Goal: Information Seeking & Learning: Learn about a topic

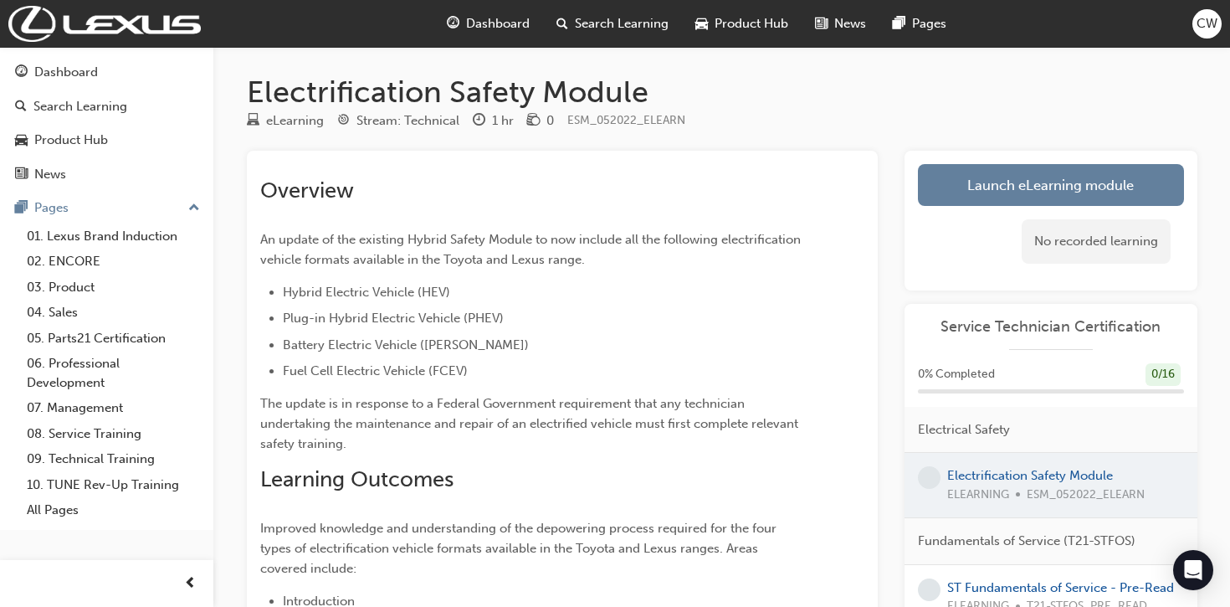
click at [496, 21] on span "Dashboard" at bounding box center [498, 23] width 64 height 19
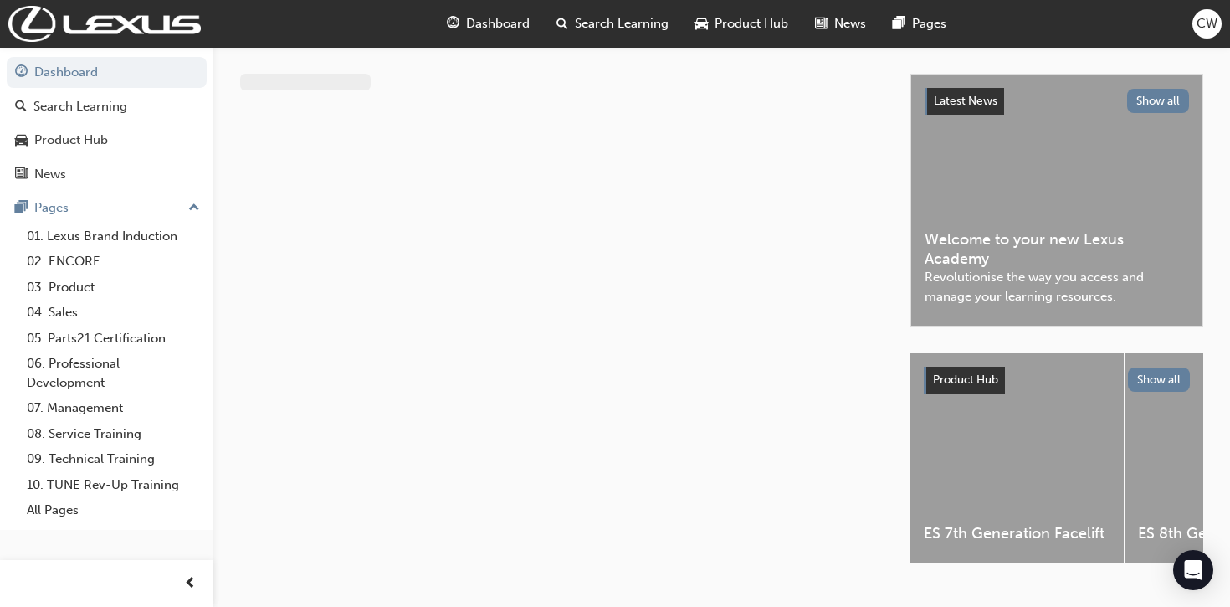
click at [724, 24] on span "Product Hub" at bounding box center [752, 23] width 74 height 19
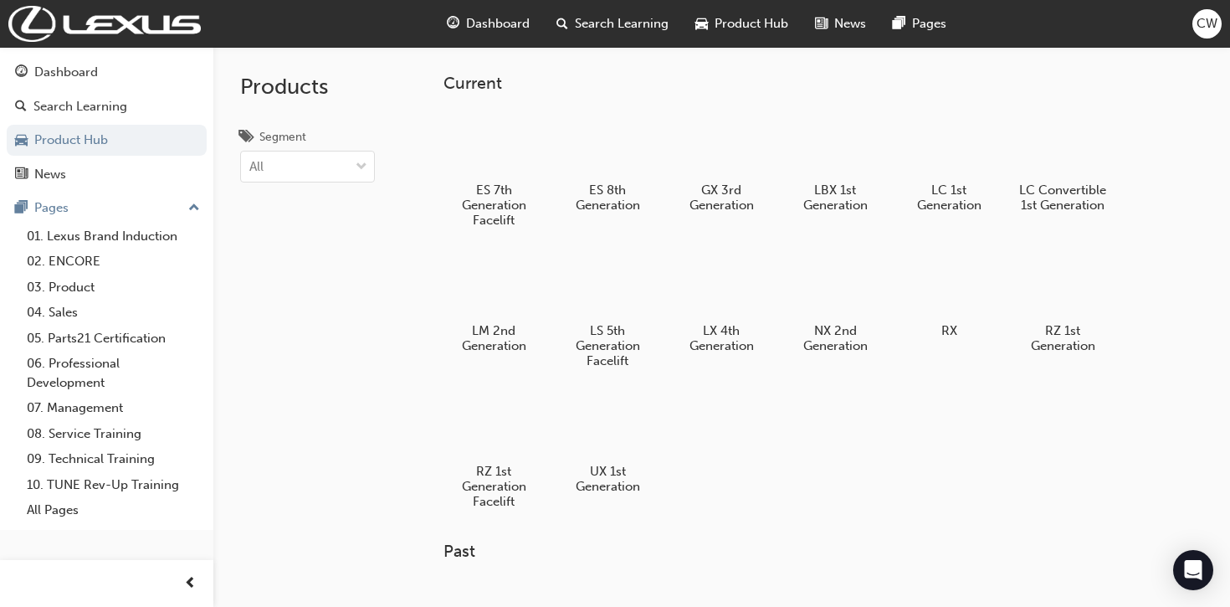
click at [475, 35] on div "Dashboard" at bounding box center [489, 24] width 110 height 34
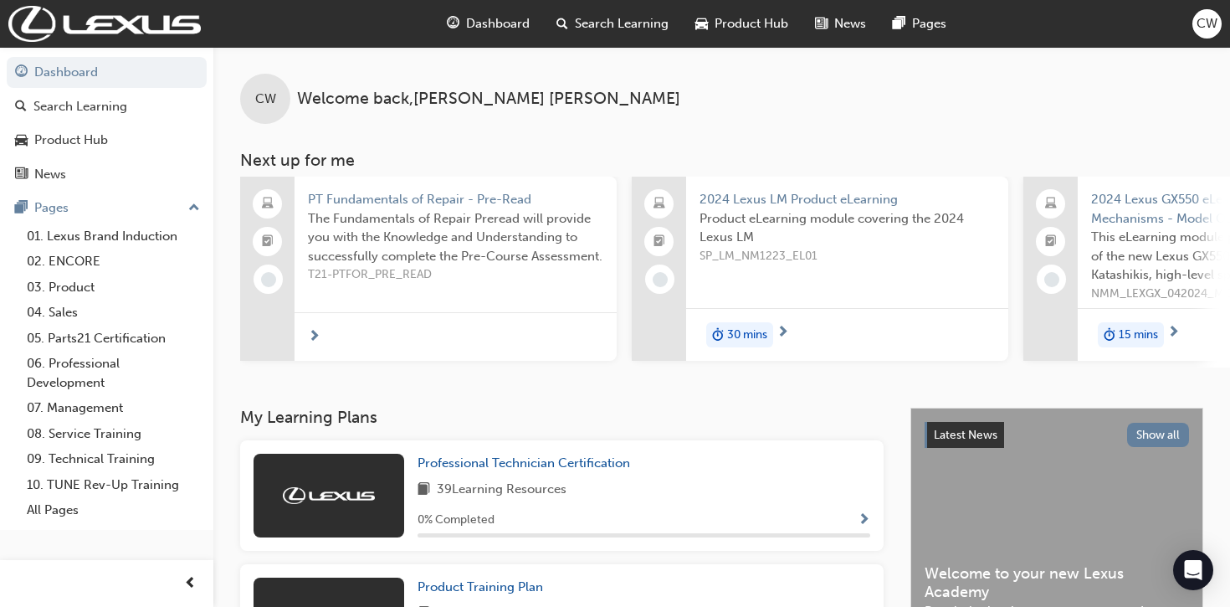
click at [453, 200] on span "PT Fundamentals of Repair - Pre-Read" at bounding box center [455, 199] width 295 height 19
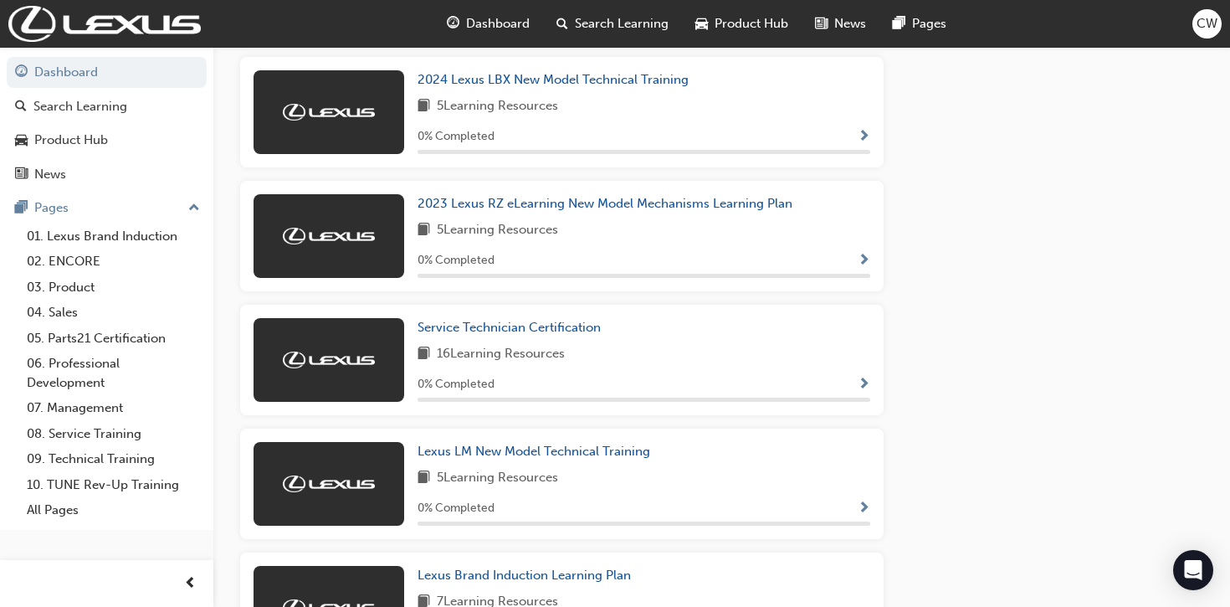
scroll to position [1079, 0]
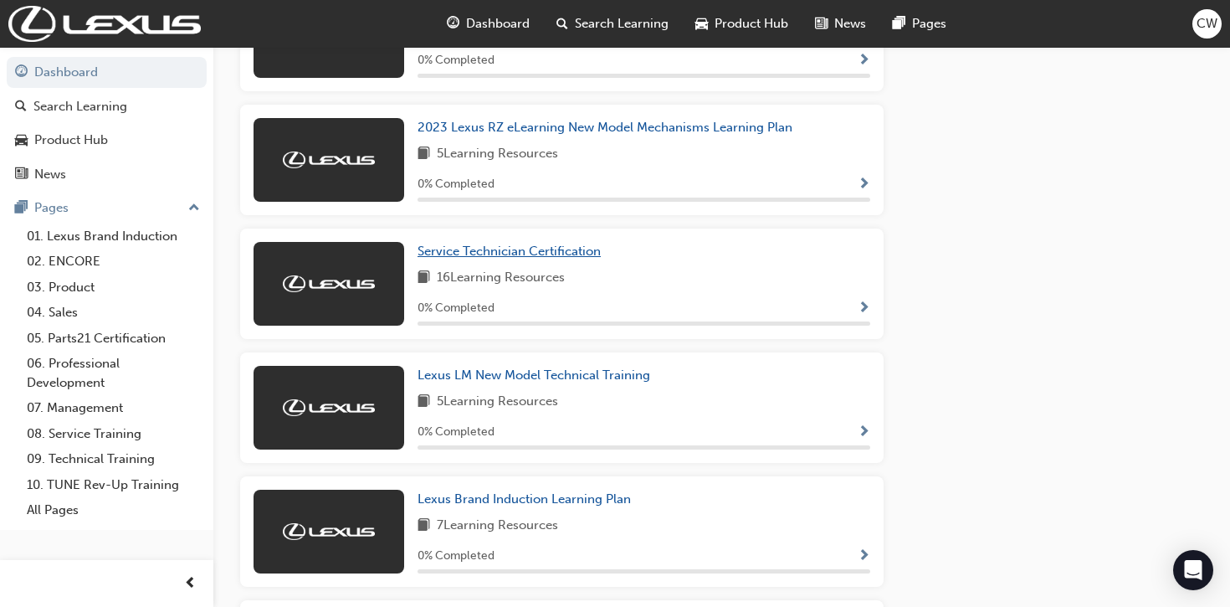
click at [519, 259] on span "Service Technician Certification" at bounding box center [509, 251] width 183 height 15
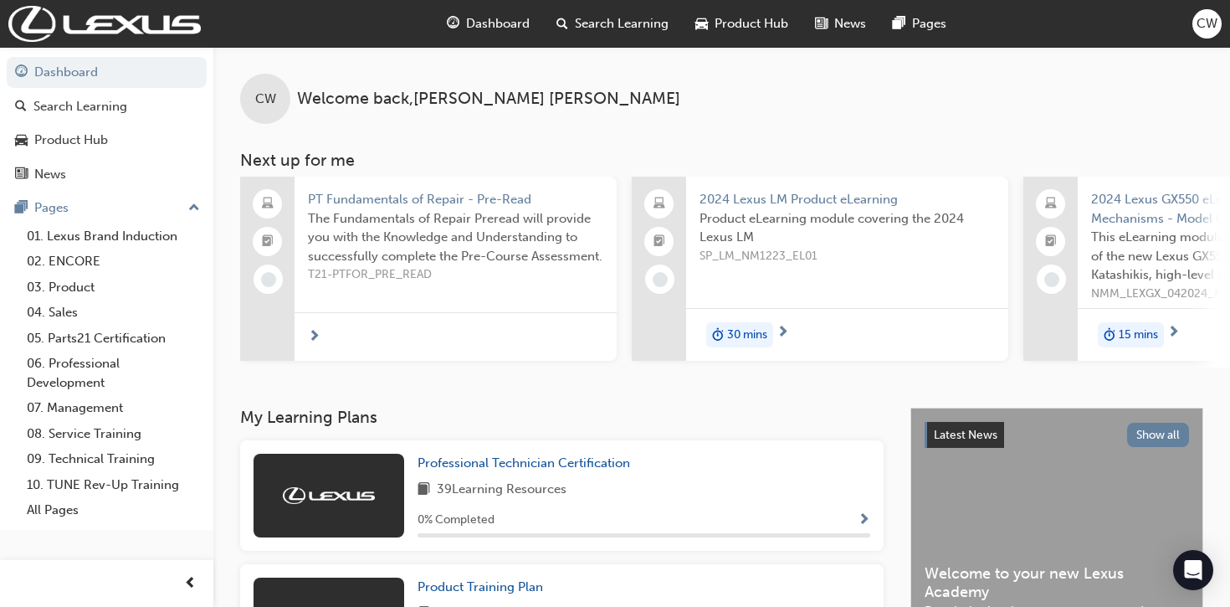
click at [425, 195] on span "PT Fundamentals of Repair - Pre-Read" at bounding box center [455, 199] width 295 height 19
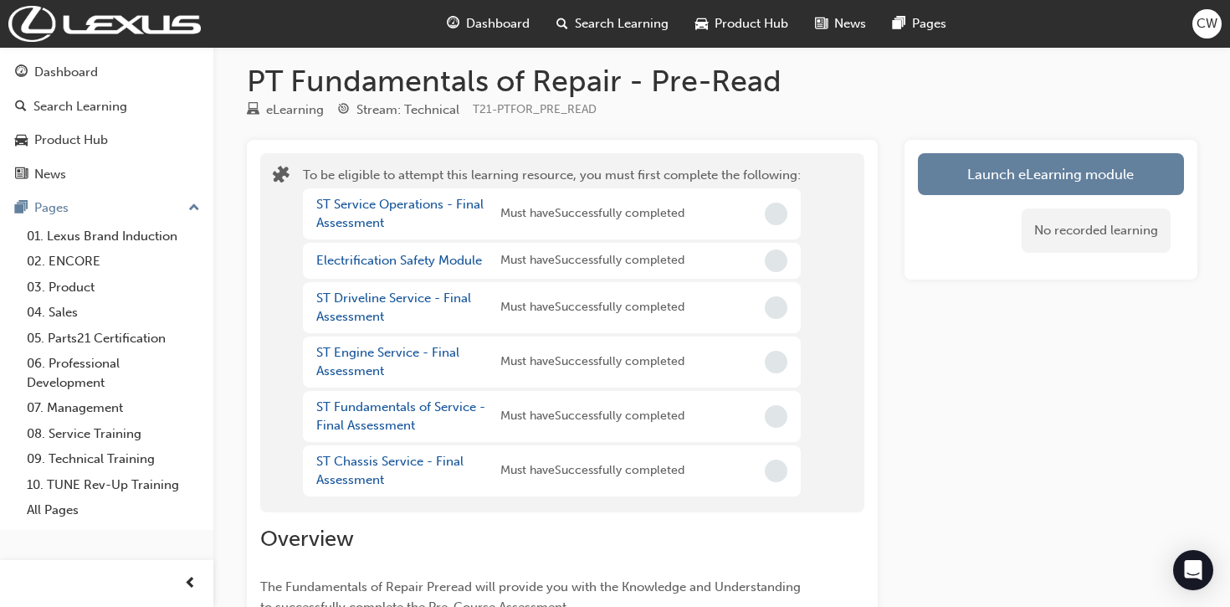
scroll to position [16, 0]
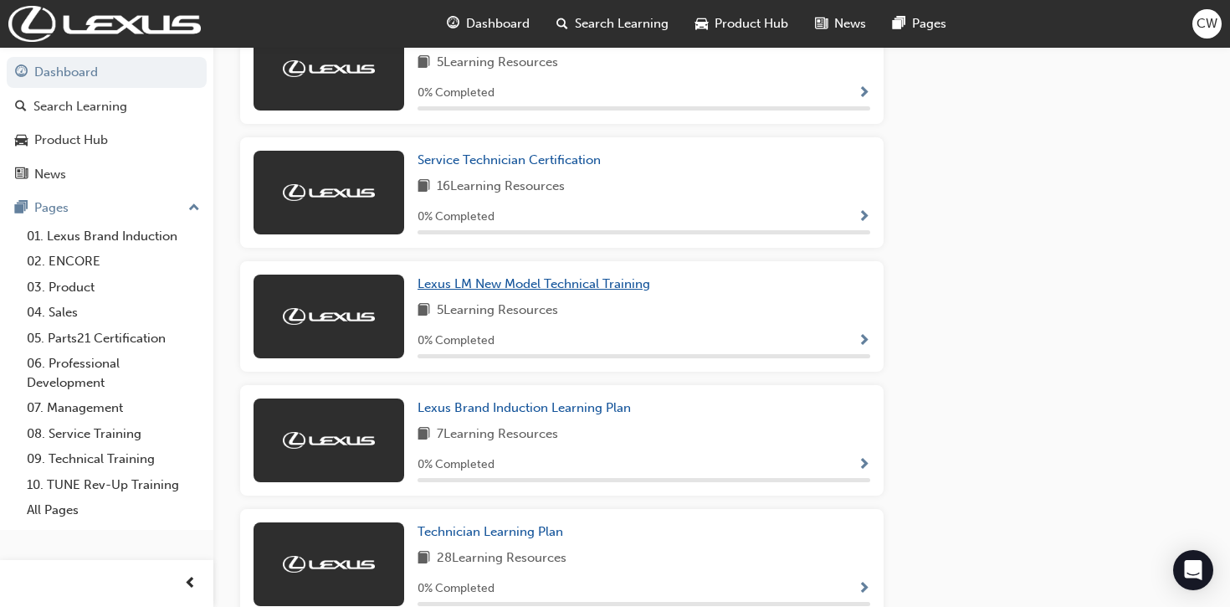
scroll to position [1133, 0]
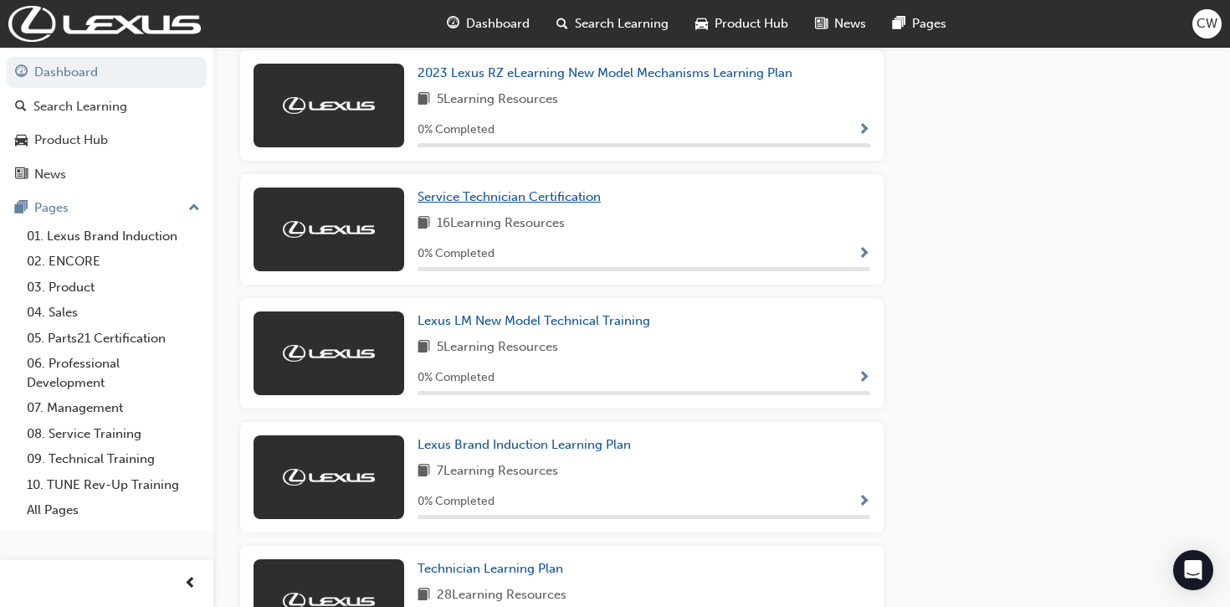
click at [502, 203] on span "Service Technician Certification" at bounding box center [509, 196] width 183 height 15
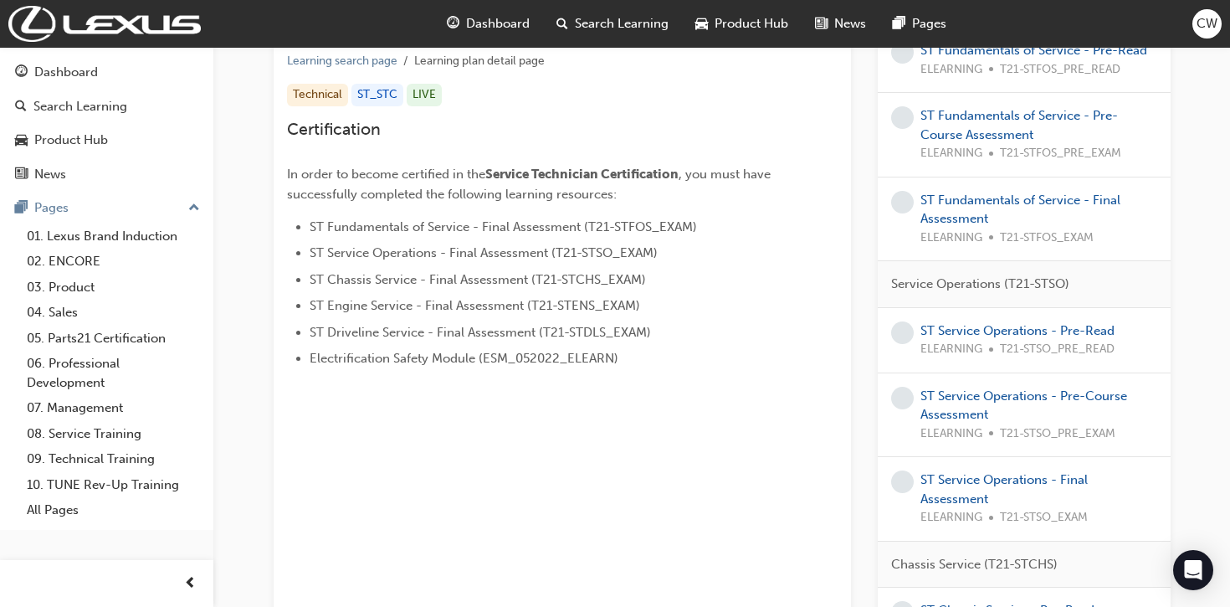
scroll to position [342, 0]
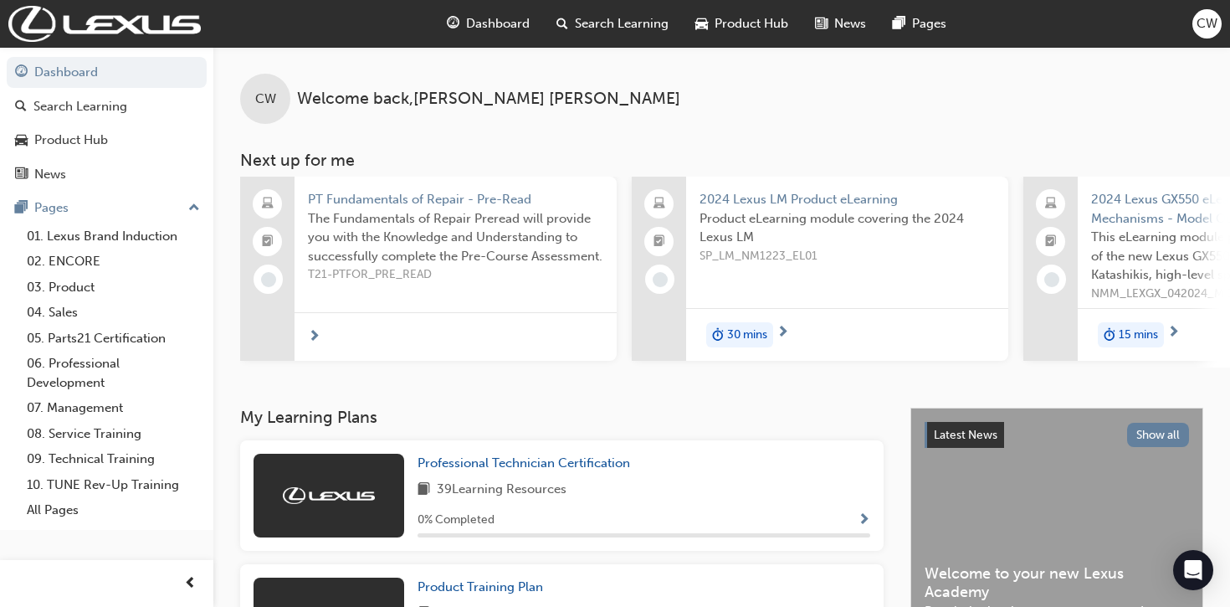
click at [314, 335] on span "next-icon" at bounding box center [314, 337] width 13 height 15
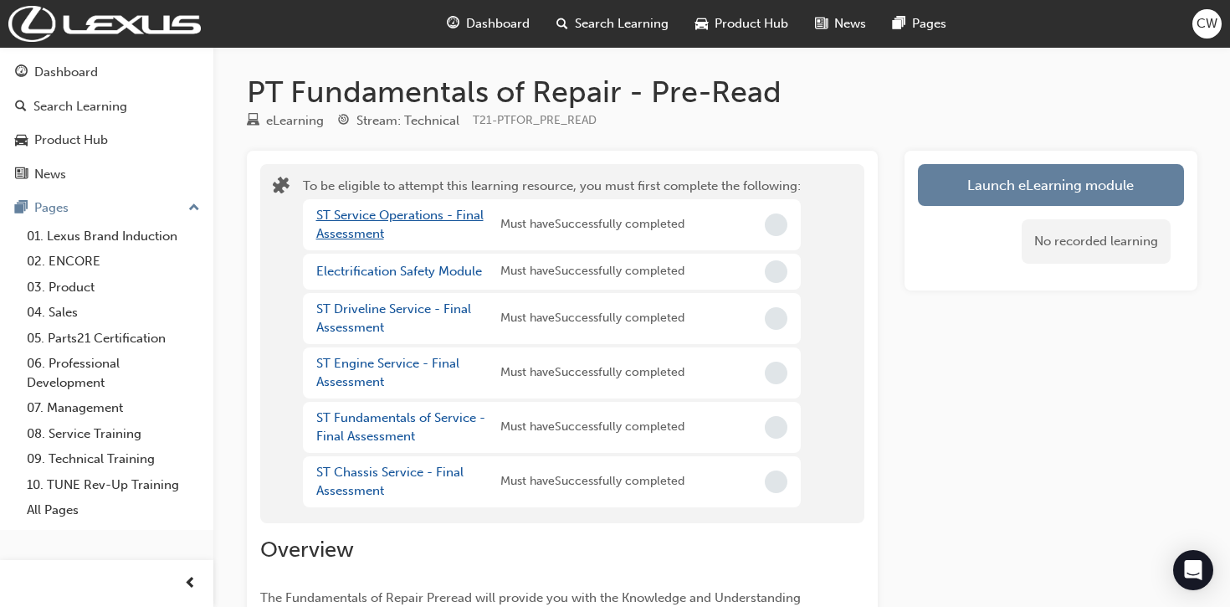
click at [424, 218] on link "ST Service Operations - Final Assessment" at bounding box center [399, 225] width 167 height 34
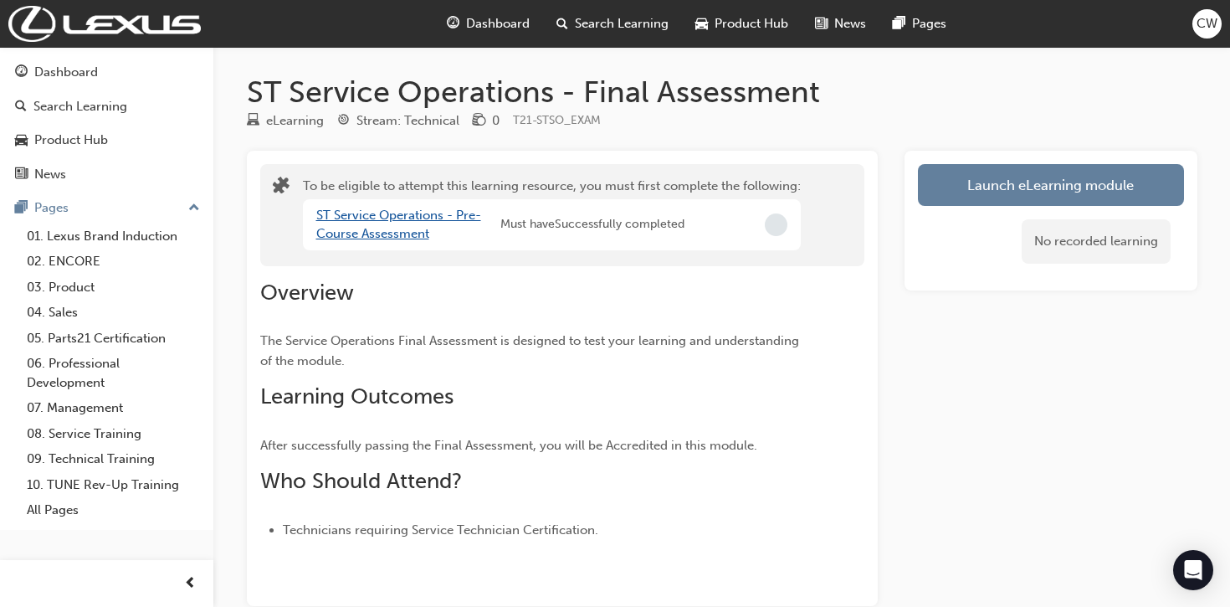
click at [389, 229] on link "ST Service Operations - Pre-Course Assessment" at bounding box center [398, 225] width 165 height 34
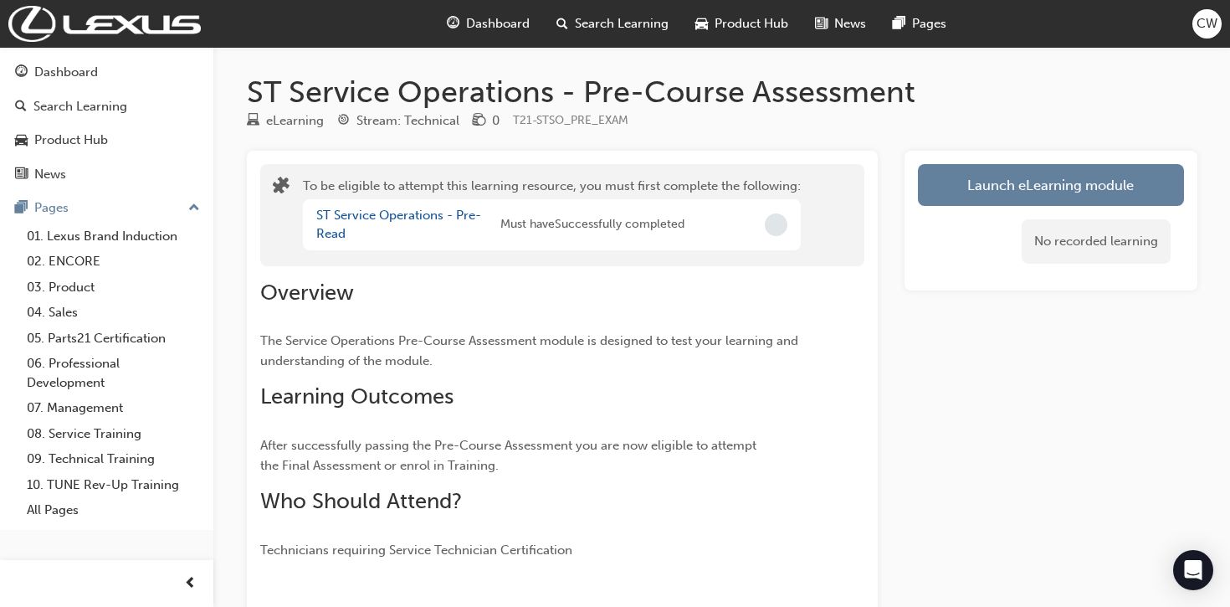
click at [772, 230] on span "Incomplete" at bounding box center [776, 224] width 23 height 23
click at [407, 210] on link "ST Service Operations - Pre-Read" at bounding box center [398, 225] width 165 height 34
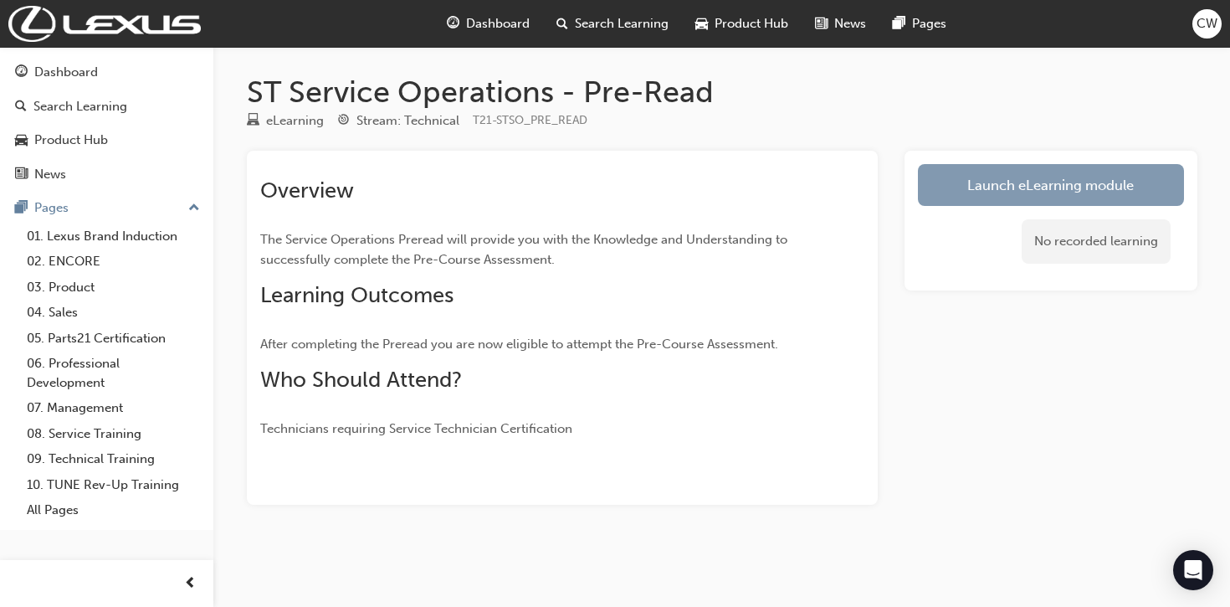
click at [1079, 179] on link "Launch eLearning module" at bounding box center [1051, 185] width 266 height 42
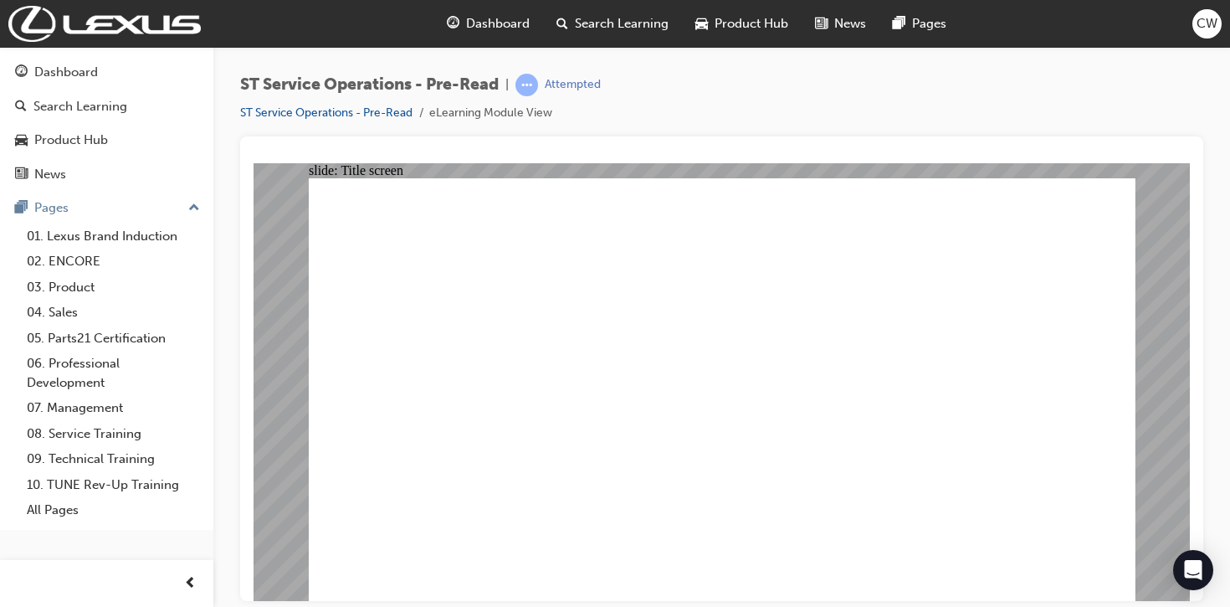
click at [1194, 566] on icon "Open Intercom Messenger" at bounding box center [1193, 570] width 19 height 22
